Goal: Task Accomplishment & Management: Manage account settings

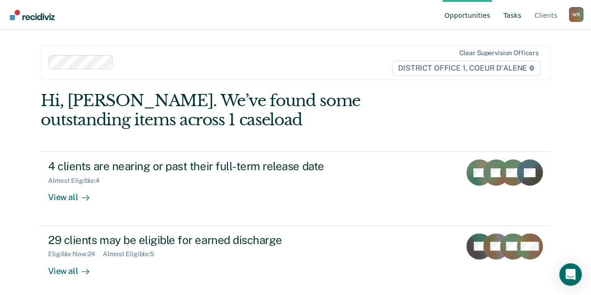
click at [512, 16] on link "Tasks" at bounding box center [512, 15] width 22 height 30
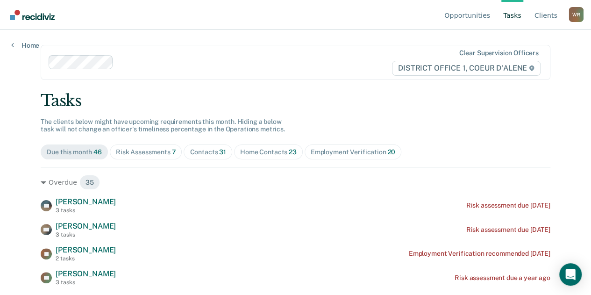
click at [192, 149] on div "Contacts 31" at bounding box center [208, 152] width 36 height 8
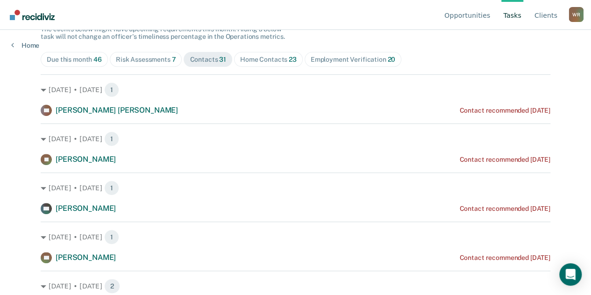
scroll to position [97, 0]
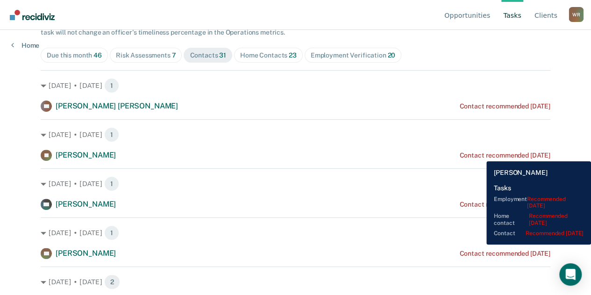
click at [479, 154] on div "Contact recommended [DATE]" at bounding box center [504, 155] width 91 height 8
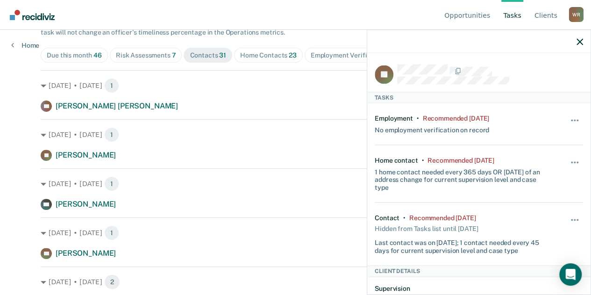
click at [569, 214] on div "Hide from tasks list for... 7 days 30 days 90 days" at bounding box center [575, 234] width 16 height 40
click at [570, 219] on span "button" at bounding box center [571, 220] width 2 height 2
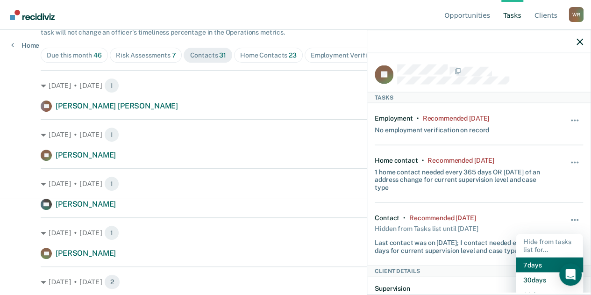
click at [532, 261] on button "7 days" at bounding box center [548, 264] width 67 height 15
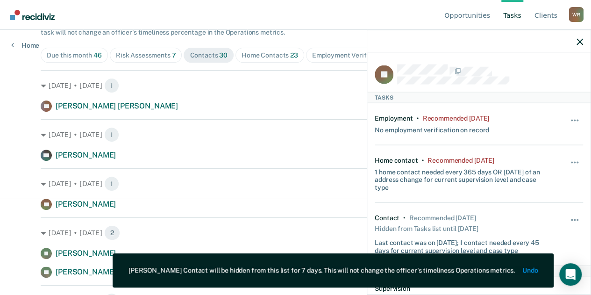
click at [569, 156] on div "Hide from tasks list for... 7 days 30 days 90 days" at bounding box center [575, 173] width 16 height 35
click at [567, 163] on button "button" at bounding box center [575, 166] width 16 height 15
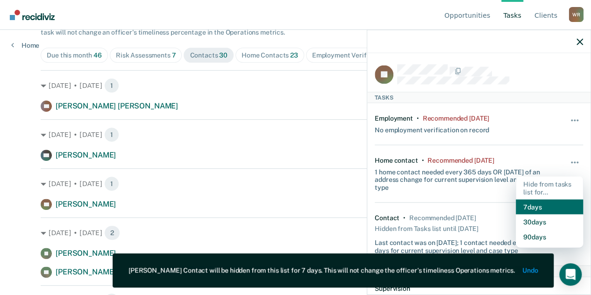
click at [548, 210] on button "7 days" at bounding box center [548, 206] width 67 height 15
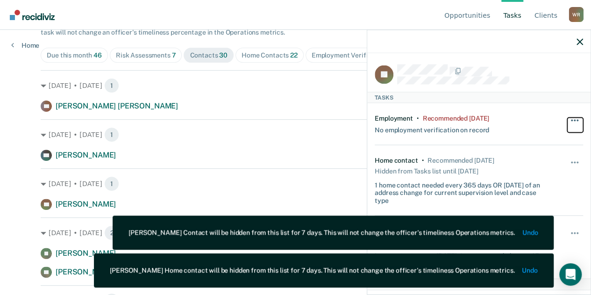
click at [576, 120] on span "button" at bounding box center [577, 121] width 2 height 2
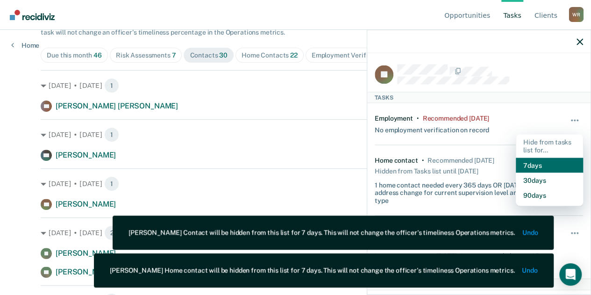
click at [554, 162] on button "7 days" at bounding box center [548, 164] width 67 height 15
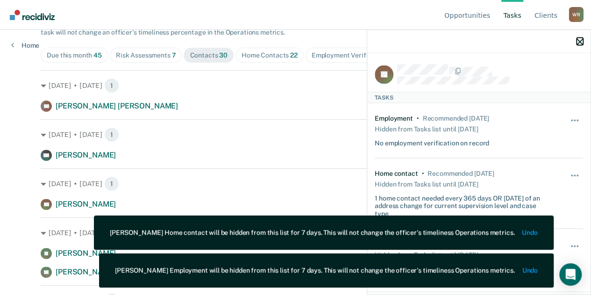
click at [582, 42] on icon "button" at bounding box center [579, 41] width 7 height 7
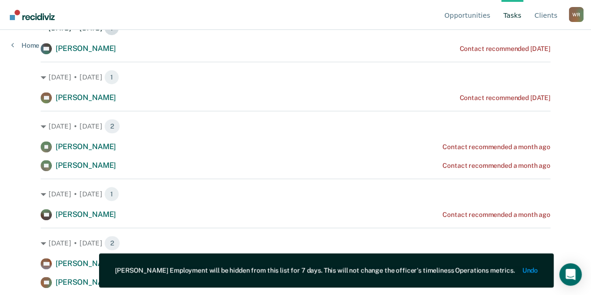
scroll to position [204, 0]
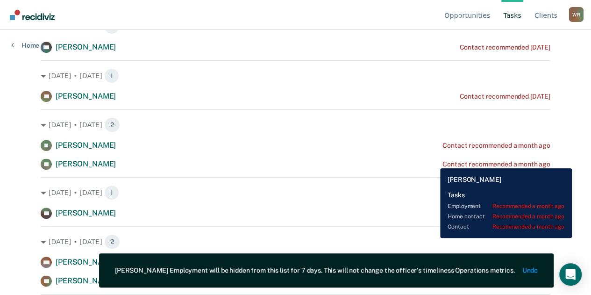
click at [433, 161] on div "SE [PERSON_NAME] Contact recommended a month ago" at bounding box center [295, 163] width 509 height 11
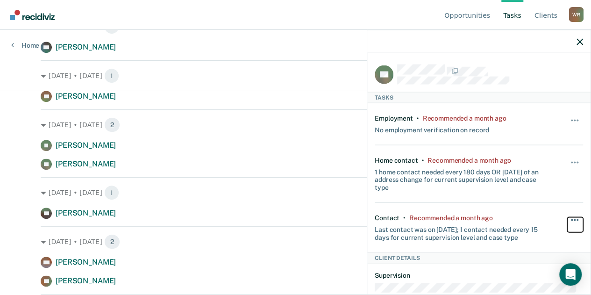
click at [567, 220] on button "button" at bounding box center [575, 224] width 16 height 15
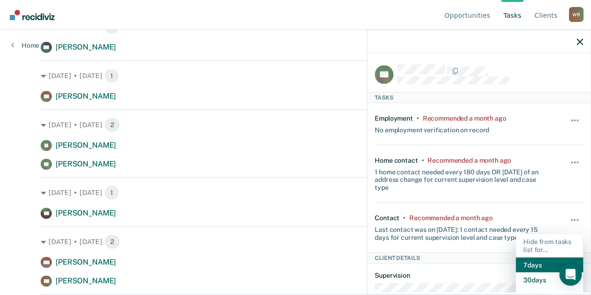
click at [544, 259] on button "7 days" at bounding box center [548, 264] width 67 height 15
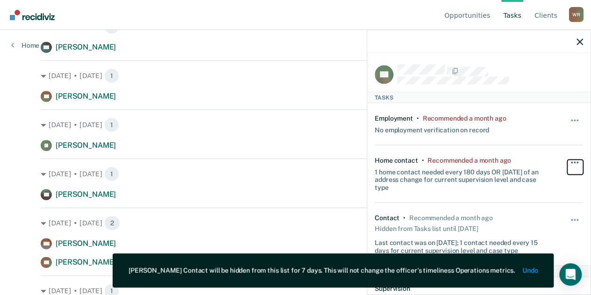
click at [567, 162] on button "button" at bounding box center [575, 166] width 16 height 15
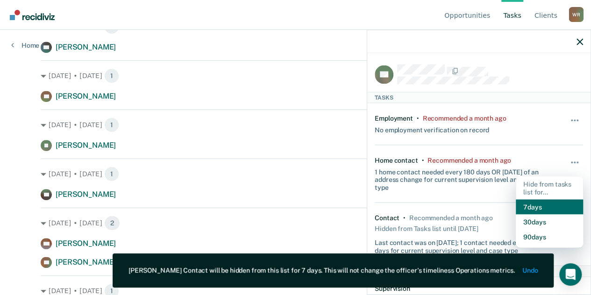
click at [544, 208] on button "7 days" at bounding box center [548, 206] width 67 height 15
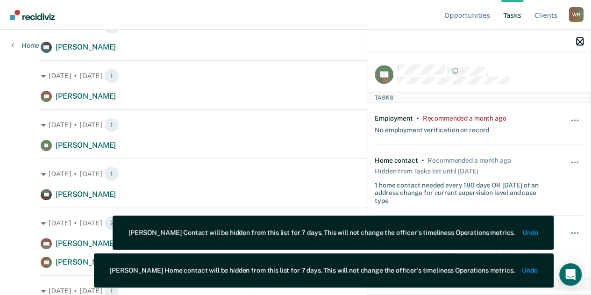
click at [577, 40] on icon "button" at bounding box center [579, 41] width 7 height 7
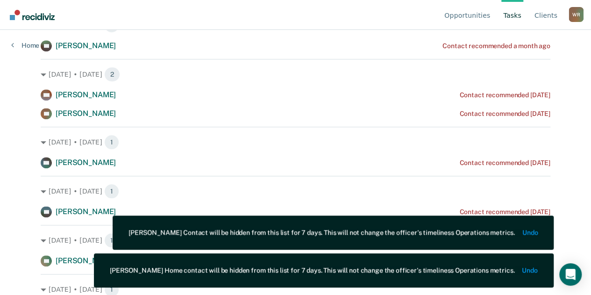
scroll to position [359, 0]
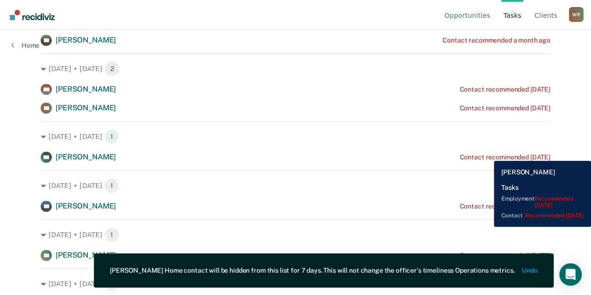
click at [486, 154] on div "Contact recommended [DATE]" at bounding box center [504, 157] width 91 height 8
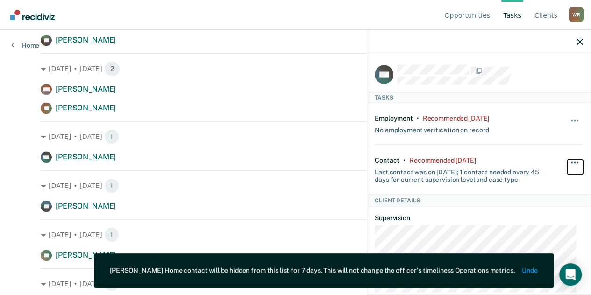
click at [567, 159] on button "button" at bounding box center [575, 166] width 16 height 15
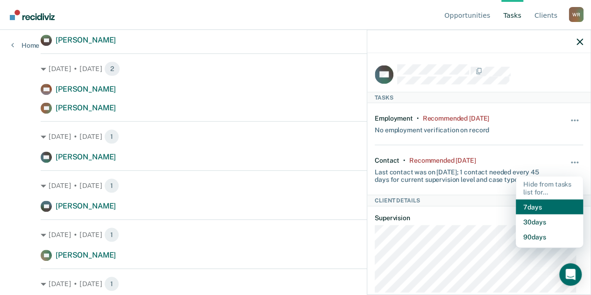
click at [539, 211] on button "7 days" at bounding box center [548, 206] width 67 height 15
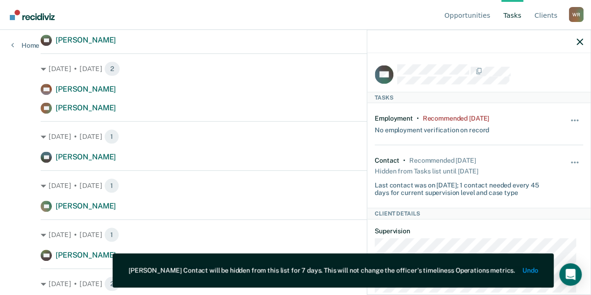
click at [567, 114] on div "Hide from tasks list for... 7 days 30 days 90 days" at bounding box center [575, 124] width 16 height 20
click at [581, 41] on icon "button" at bounding box center [579, 41] width 7 height 7
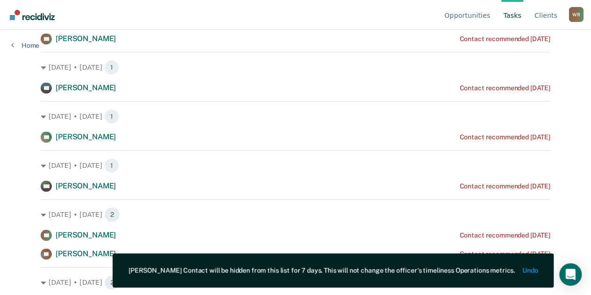
scroll to position [437, 0]
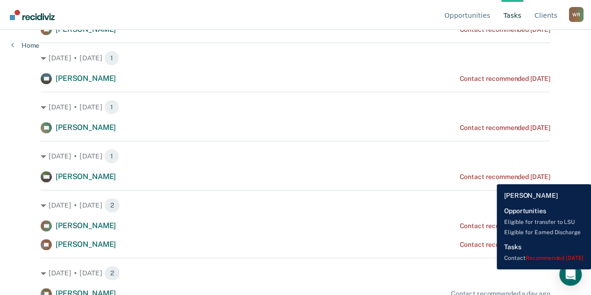
click at [489, 177] on div "Contact recommended [DATE]" at bounding box center [504, 177] width 91 height 8
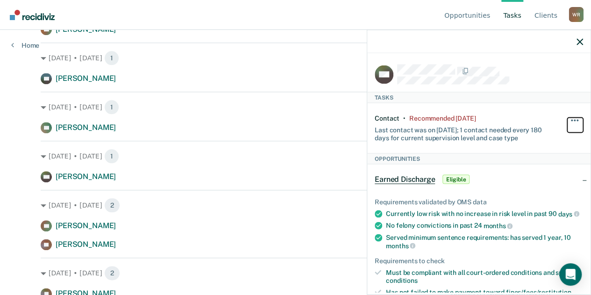
click at [571, 121] on button "button" at bounding box center [575, 125] width 16 height 15
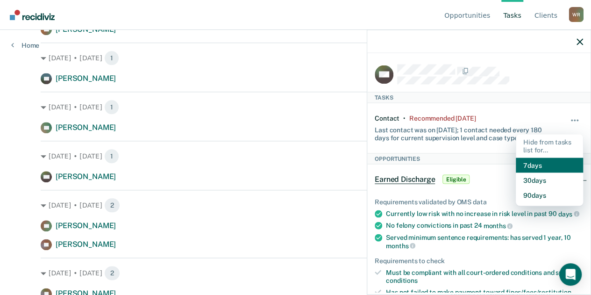
click at [536, 162] on button "7 days" at bounding box center [548, 164] width 67 height 15
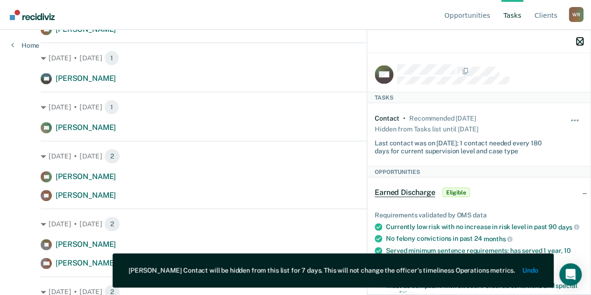
click at [580, 40] on icon "button" at bounding box center [579, 41] width 7 height 7
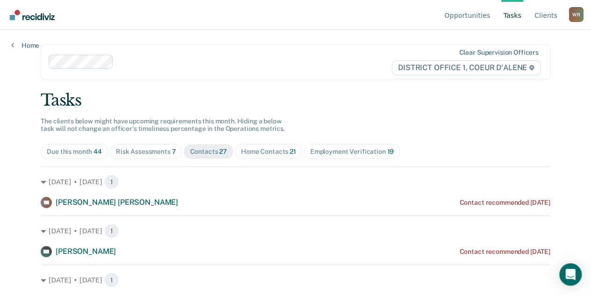
scroll to position [0, 0]
click at [451, 175] on div "[DATE] • [DATE] 1" at bounding box center [295, 182] width 509 height 15
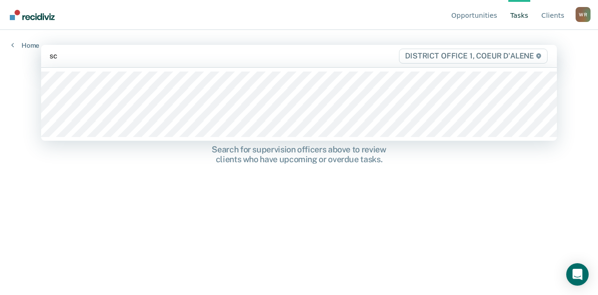
type input "sch"
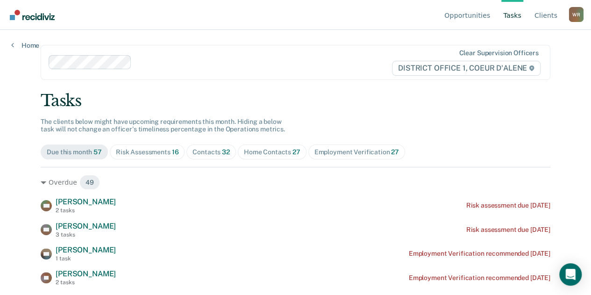
click at [211, 155] on span "Contacts 32" at bounding box center [210, 151] width 49 height 15
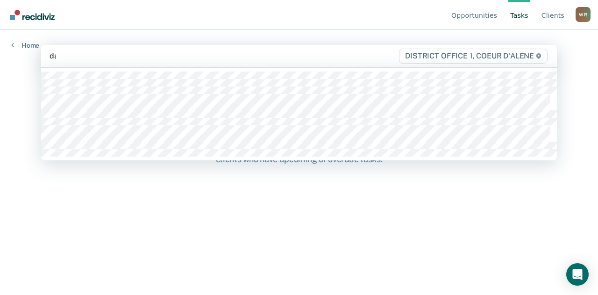
type input "[PERSON_NAME]"
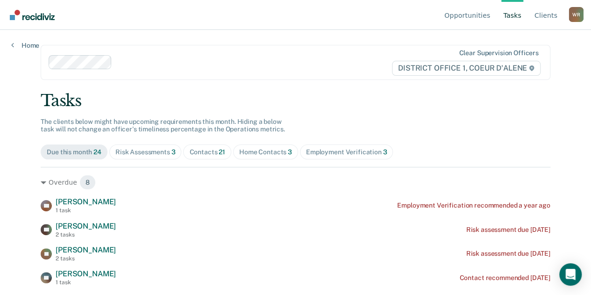
click at [199, 151] on div "Contacts 21" at bounding box center [207, 152] width 36 height 8
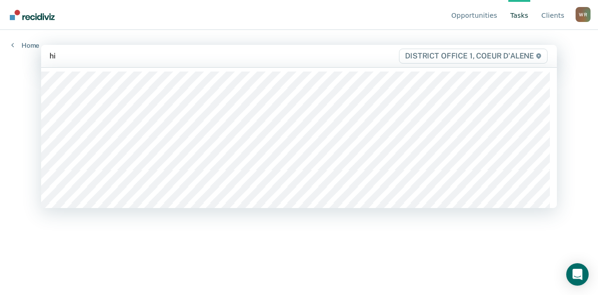
type input "hir"
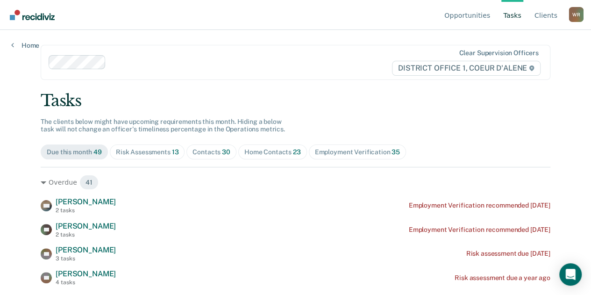
click at [194, 157] on span "Contacts 30" at bounding box center [211, 151] width 50 height 15
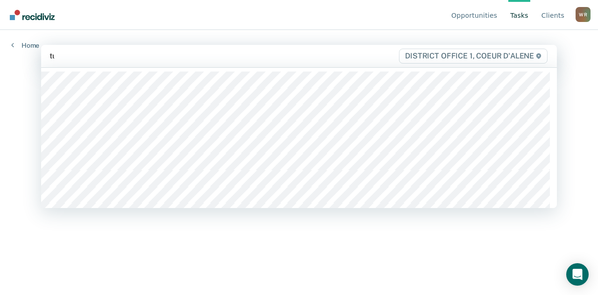
type input "tur"
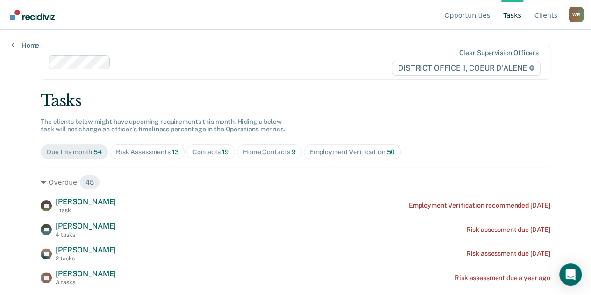
click at [205, 151] on div "Contacts 19" at bounding box center [210, 152] width 36 height 8
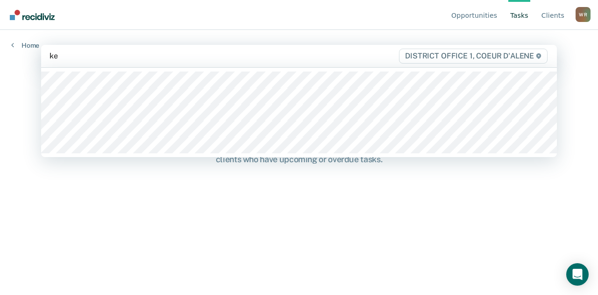
type input "kea"
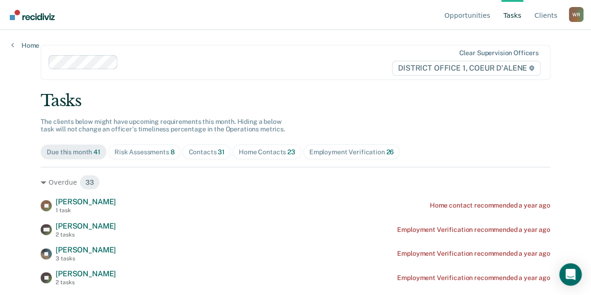
click at [213, 156] on span "Contacts 31" at bounding box center [206, 151] width 49 height 15
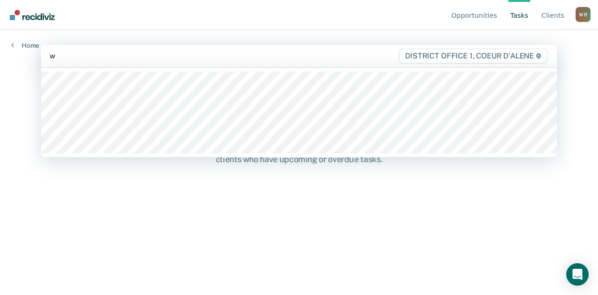
type input "wi"
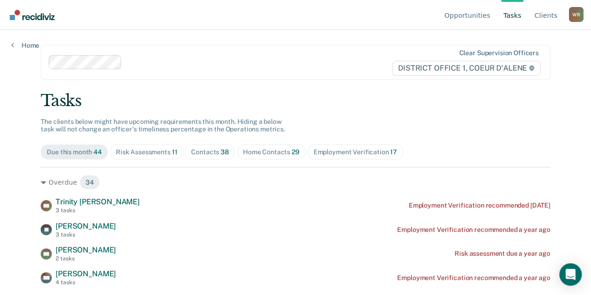
click at [201, 152] on div "Contacts 38" at bounding box center [210, 152] width 38 height 8
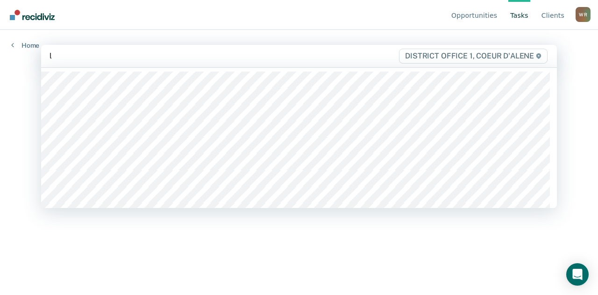
type input "la"
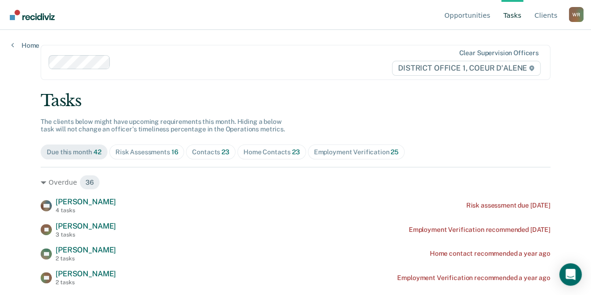
click at [213, 153] on div "Contacts 23" at bounding box center [210, 152] width 37 height 8
click at [211, 154] on div "Contacts 30" at bounding box center [211, 152] width 38 height 8
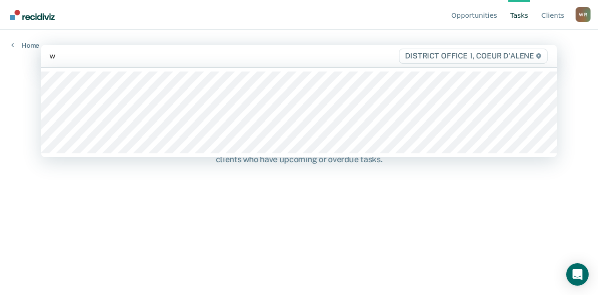
type input "we"
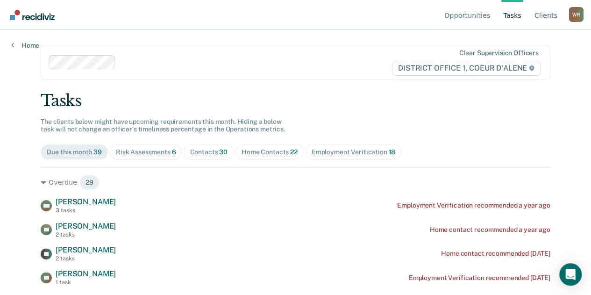
click at [219, 153] on span "30" at bounding box center [223, 151] width 8 height 7
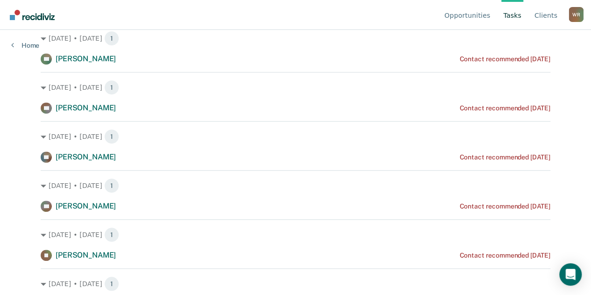
scroll to position [190, 0]
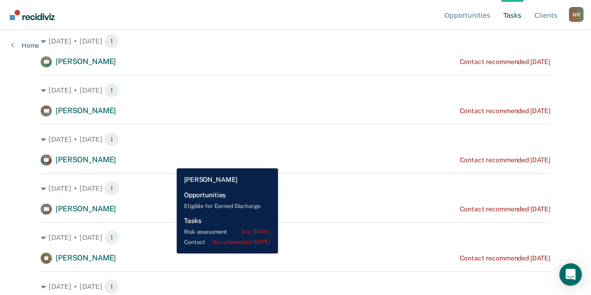
click at [169, 161] on div "RE [PERSON_NAME] Contact recommended [DATE]" at bounding box center [295, 159] width 509 height 11
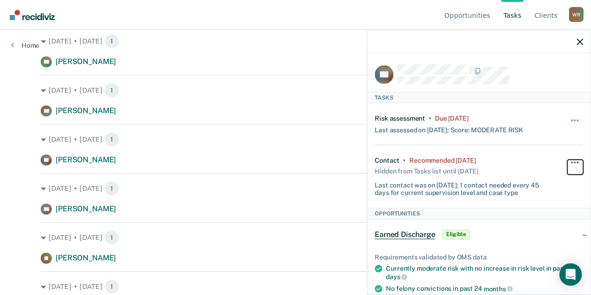
click at [571, 159] on button "button" at bounding box center [575, 166] width 16 height 15
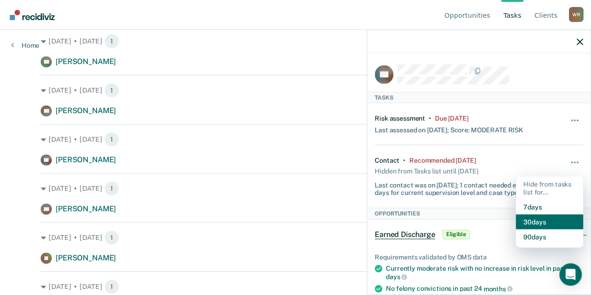
click at [538, 226] on button "30 days" at bounding box center [548, 221] width 67 height 15
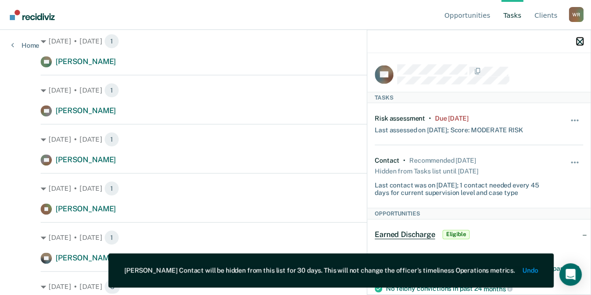
click at [580, 43] on icon "button" at bounding box center [579, 41] width 7 height 7
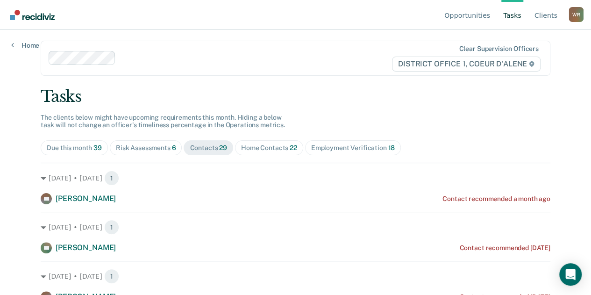
scroll to position [0, 0]
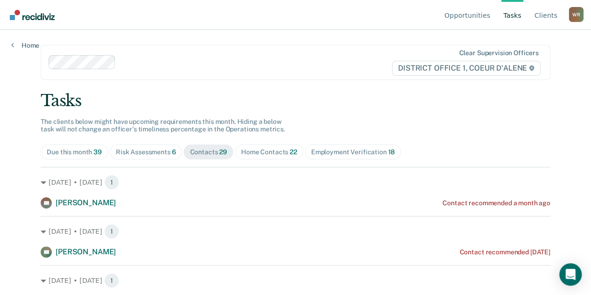
click at [289, 154] on span "22" at bounding box center [292, 151] width 7 height 7
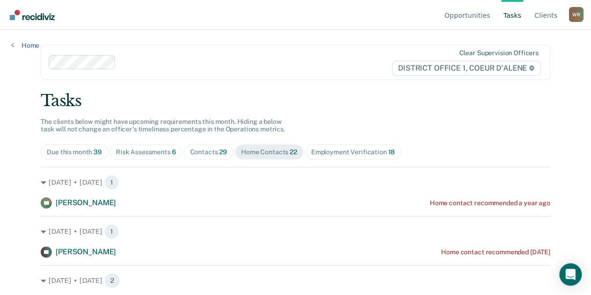
click at [193, 150] on div "Contacts 29" at bounding box center [208, 152] width 37 height 8
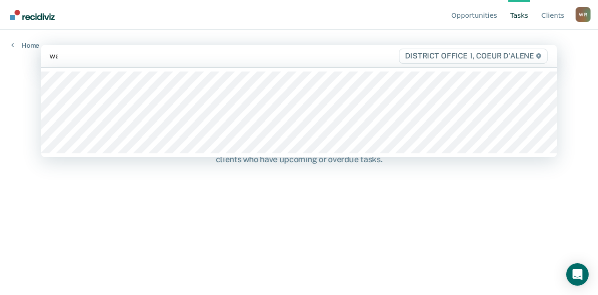
type input "wal"
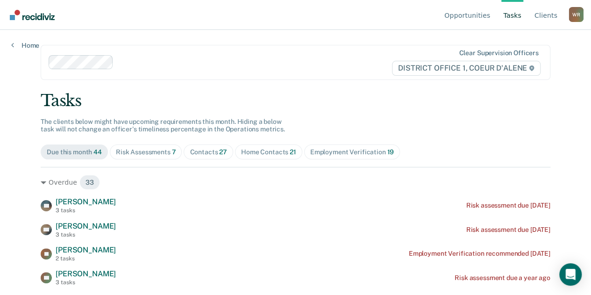
click at [198, 155] on div "Contacts 27" at bounding box center [208, 152] width 37 height 8
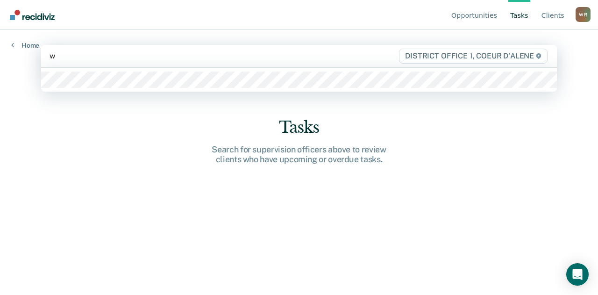
type input "wi"
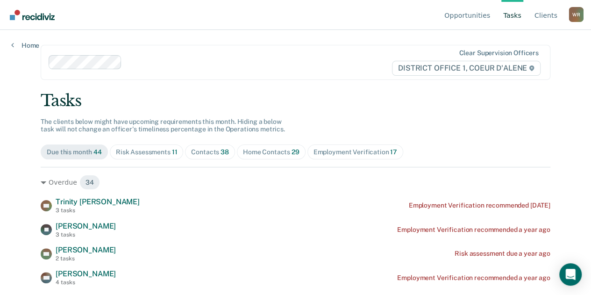
click at [208, 157] on span "Contacts 38" at bounding box center [210, 151] width 50 height 15
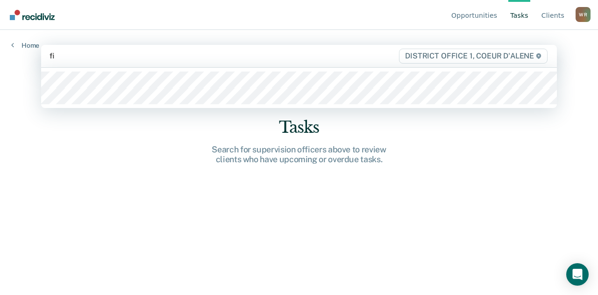
type input "fin"
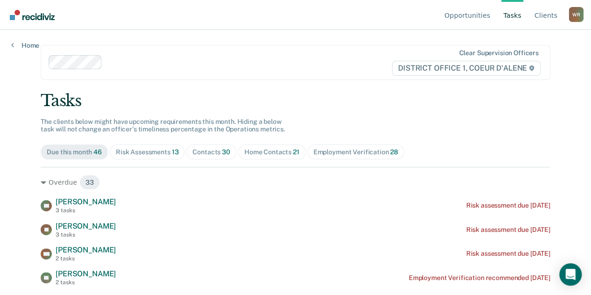
click at [209, 146] on span "Contacts 30" at bounding box center [211, 151] width 50 height 15
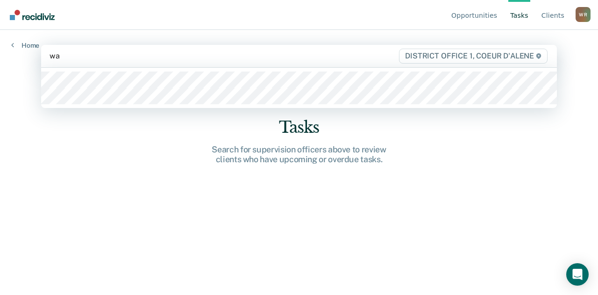
type input "wal"
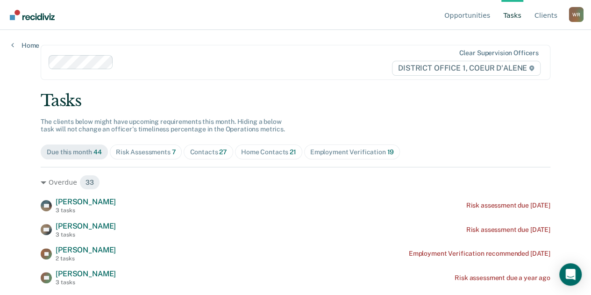
click at [211, 152] on div "Contacts 27" at bounding box center [208, 152] width 37 height 8
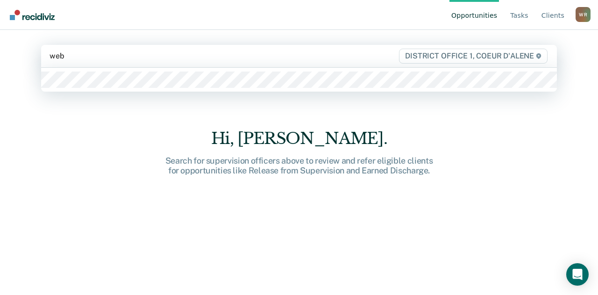
type input "[PERSON_NAME]"
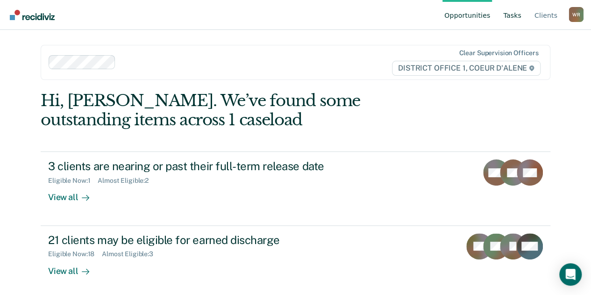
click at [513, 23] on link "Tasks" at bounding box center [512, 15] width 22 height 30
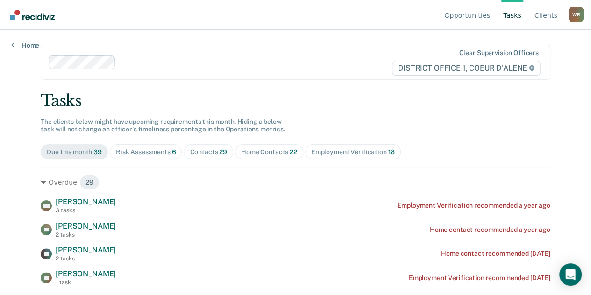
click at [203, 155] on span "Contacts 29" at bounding box center [207, 151] width 49 height 15
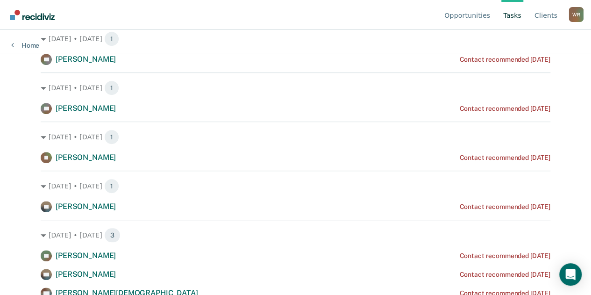
scroll to position [242, 0]
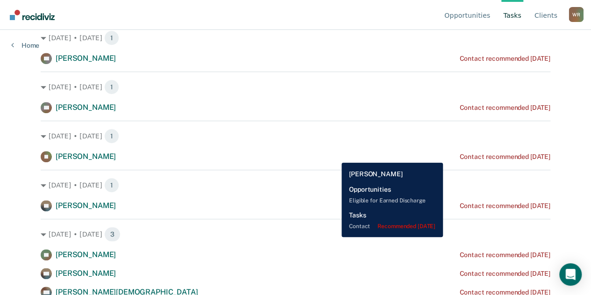
click at [334, 155] on div "IB Isaiah Brown Contact recommended 7 days ago" at bounding box center [295, 156] width 509 height 11
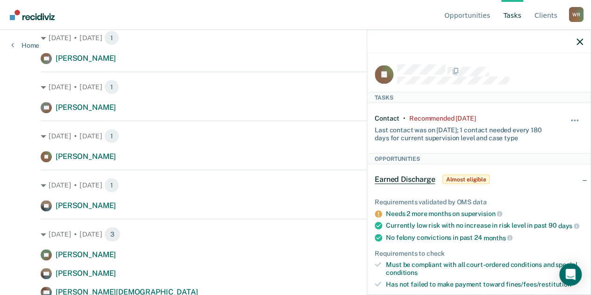
click at [578, 116] on div "IB Tasks Contact • Recommended 7 days ago Last contact was on 4/2/25; 1 contact…" at bounding box center [478, 172] width 223 height 239
click at [570, 118] on button "button" at bounding box center [575, 125] width 16 height 15
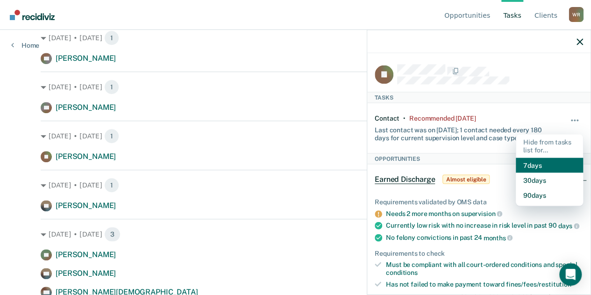
click at [542, 169] on button "7 days" at bounding box center [548, 164] width 67 height 15
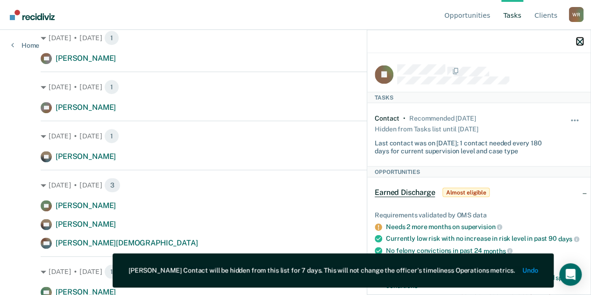
click at [579, 42] on icon "button" at bounding box center [579, 41] width 7 height 7
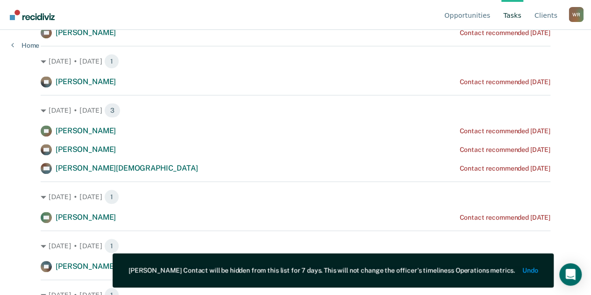
scroll to position [317, 0]
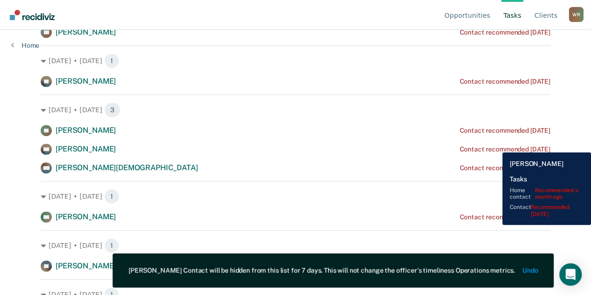
click at [495, 145] on div "Contact recommended [DATE]" at bounding box center [504, 149] width 91 height 8
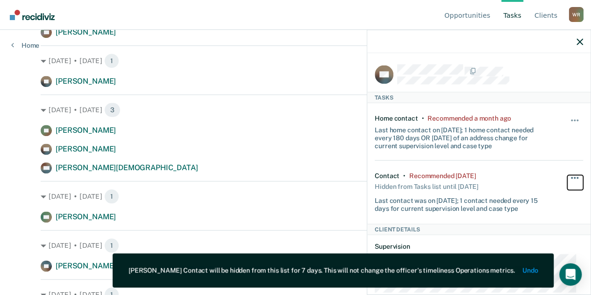
click at [570, 178] on button "button" at bounding box center [575, 182] width 16 height 15
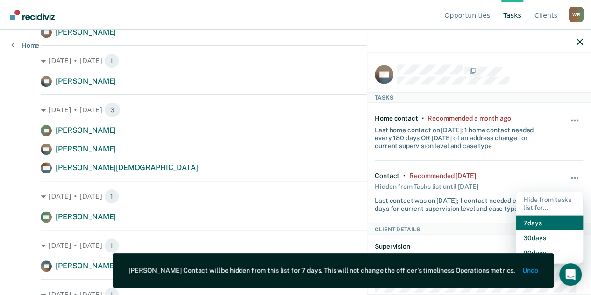
click at [545, 223] on button "7 days" at bounding box center [548, 222] width 67 height 15
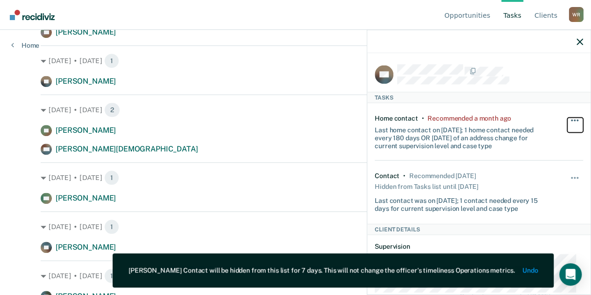
click at [570, 118] on button "button" at bounding box center [575, 125] width 16 height 15
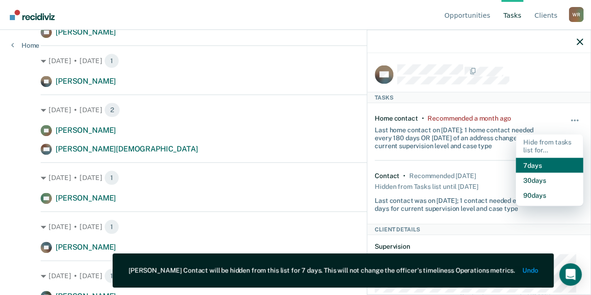
click at [551, 163] on button "7 days" at bounding box center [548, 164] width 67 height 15
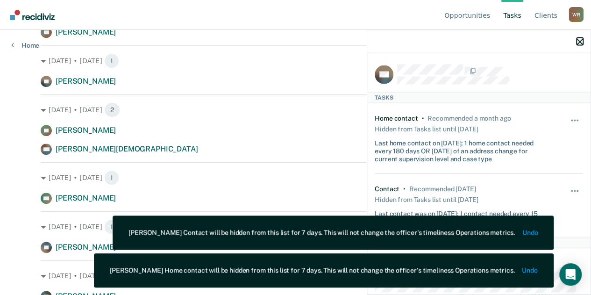
click at [578, 42] on icon "button" at bounding box center [579, 41] width 7 height 7
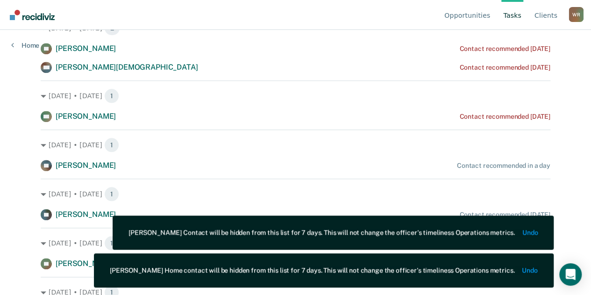
scroll to position [401, 0]
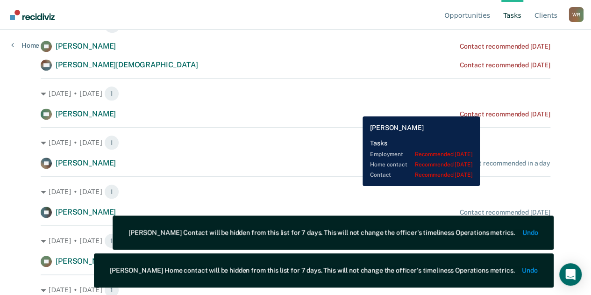
click at [498, 109] on div "DN Donovan Nelson Contact recommended 2 days ago" at bounding box center [295, 113] width 509 height 11
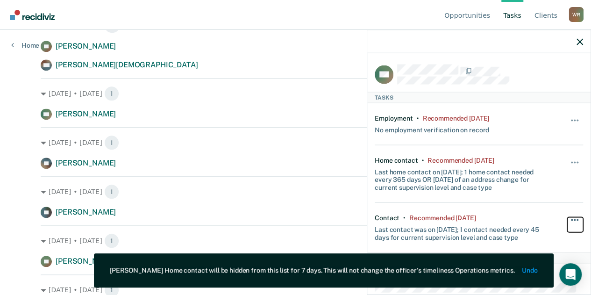
click at [569, 217] on button "button" at bounding box center [575, 224] width 16 height 15
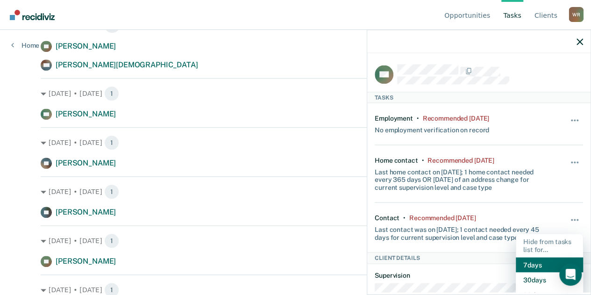
click at [538, 260] on button "7 days" at bounding box center [548, 264] width 67 height 15
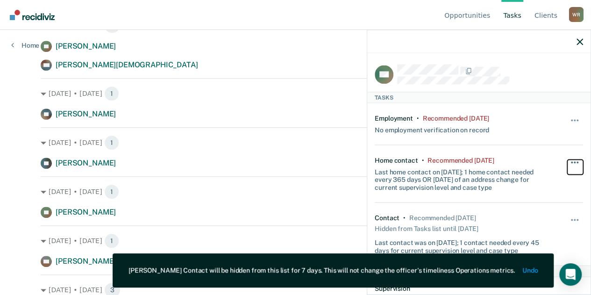
click at [567, 159] on button "button" at bounding box center [575, 166] width 16 height 15
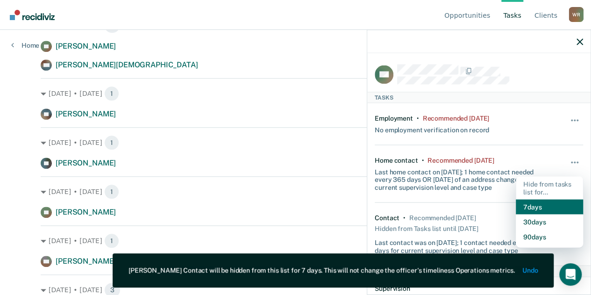
click at [555, 205] on button "7 days" at bounding box center [548, 206] width 67 height 15
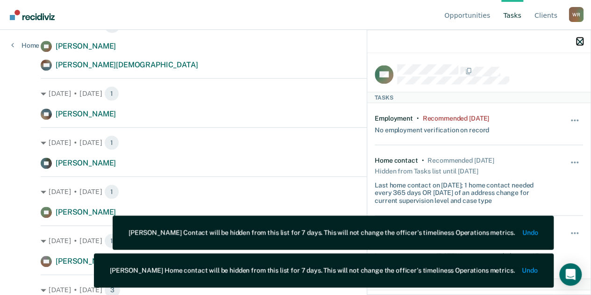
click at [580, 43] on icon "button" at bounding box center [579, 41] width 7 height 7
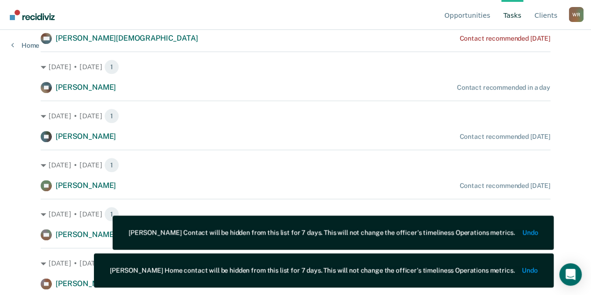
scroll to position [429, 0]
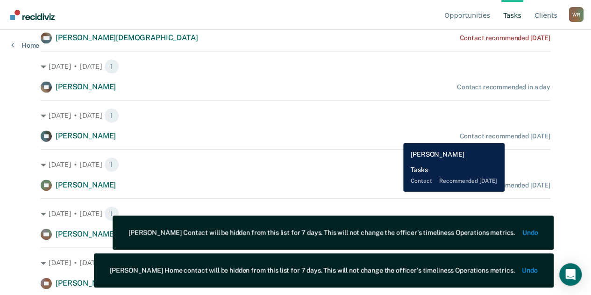
click at [510, 136] on div "Contact recommended [DATE]" at bounding box center [504, 136] width 91 height 8
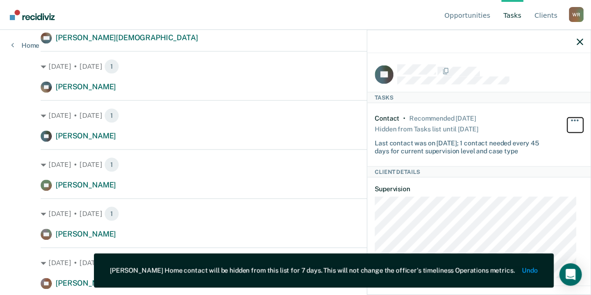
click at [567, 118] on button "button" at bounding box center [575, 125] width 16 height 15
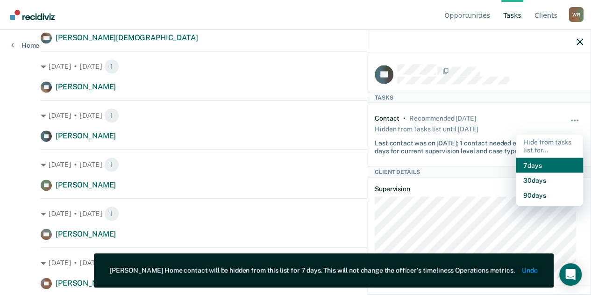
click at [556, 163] on button "7 days" at bounding box center [548, 164] width 67 height 15
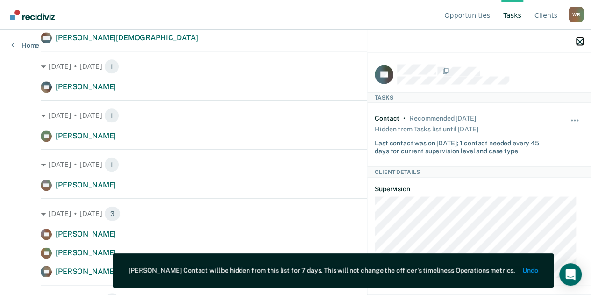
click at [578, 42] on icon "button" at bounding box center [579, 41] width 7 height 7
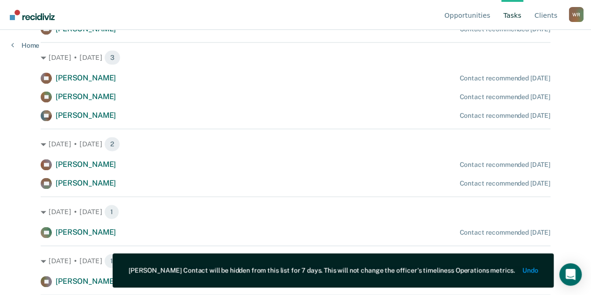
scroll to position [585, 0]
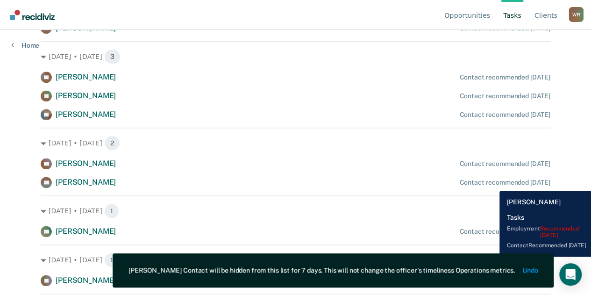
click at [492, 184] on div "Contact recommended [DATE]" at bounding box center [504, 182] width 91 height 8
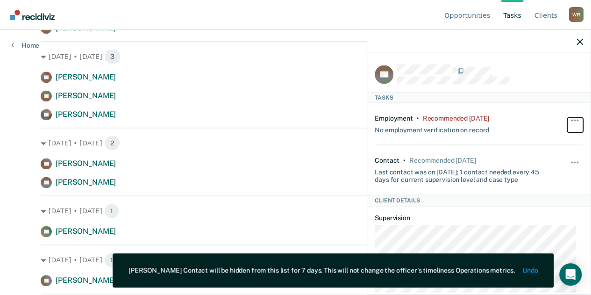
click at [567, 118] on button "button" at bounding box center [575, 125] width 16 height 15
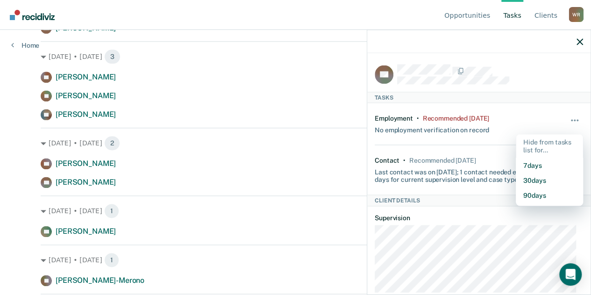
click at [484, 175] on div "Last contact was on 9/3/25; 1 contact needed every 45 days for current supervis…" at bounding box center [461, 174] width 174 height 20
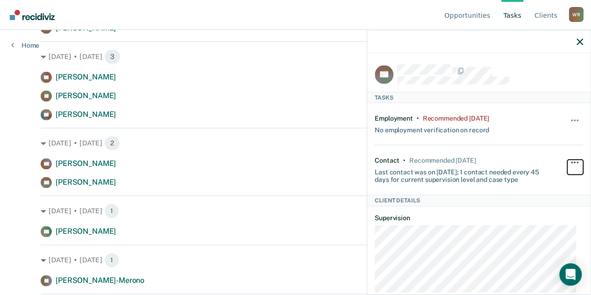
click at [567, 159] on button "button" at bounding box center [575, 166] width 16 height 15
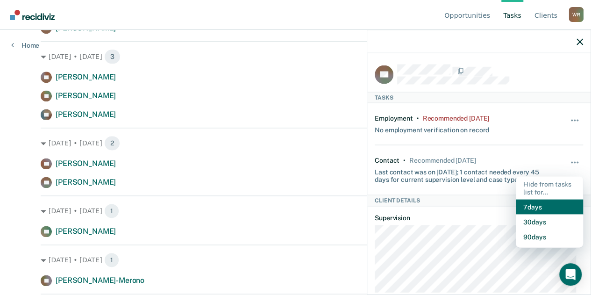
click at [546, 208] on button "7 days" at bounding box center [548, 206] width 67 height 15
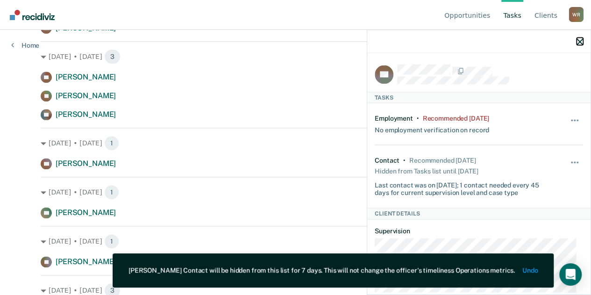
click at [581, 42] on icon "button" at bounding box center [579, 41] width 7 height 7
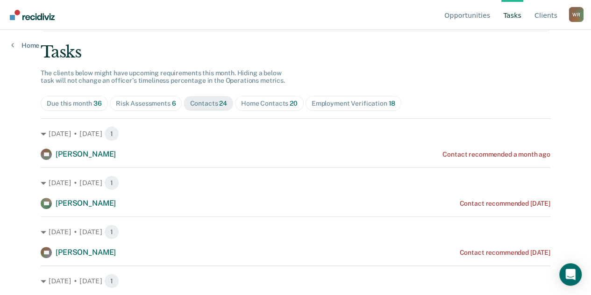
scroll to position [48, 0]
